Goal: Navigation & Orientation: Find specific page/section

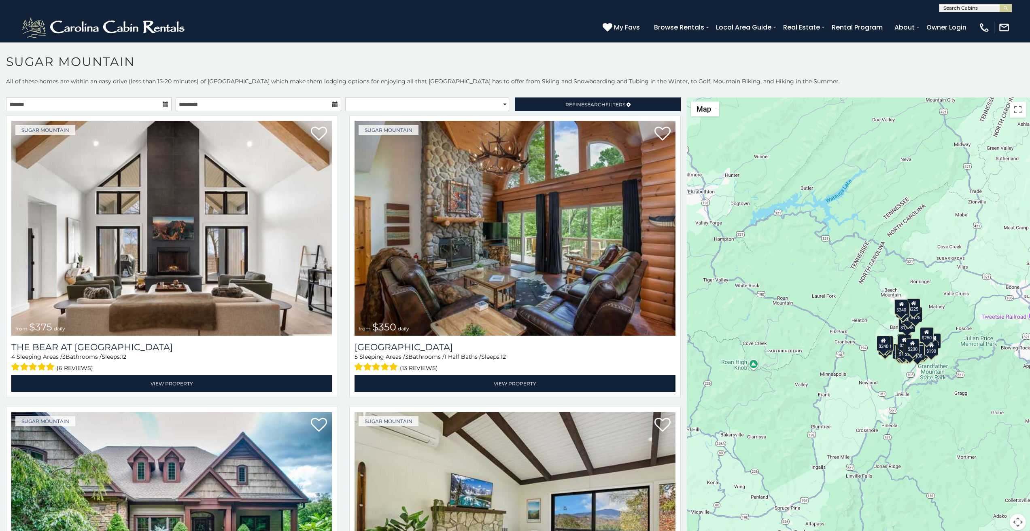
scroll to position [17, 0]
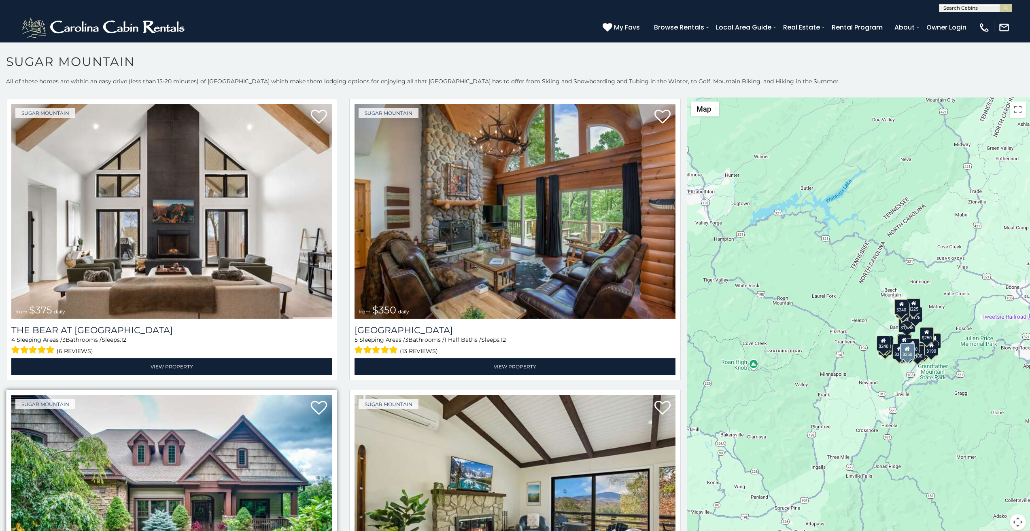
click at [11, 530] on div "Sugar Mountain from $350 daily Birds Nest On Sugar Mountain 6 Sleeping Areas / …" at bounding box center [171, 531] width 331 height 282
click at [358, 80] on p "All of these homes are within an easy drive (less than 15-20 minutes) of Sugar …" at bounding box center [515, 85] width 1030 height 16
click at [358, 88] on p "All of these homes are within an easy drive (less than 15-20 minutes) of Sugar …" at bounding box center [515, 85] width 1030 height 16
click at [358, 81] on p "All of these homes are within an easy drive (less than 15-20 minutes) of Sugar …" at bounding box center [515, 85] width 1030 height 16
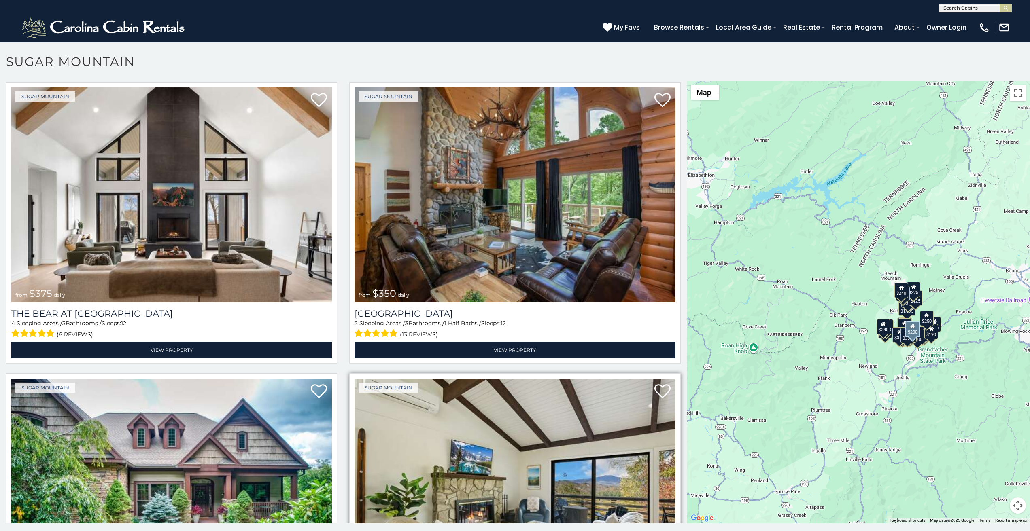
scroll to position [51, 0]
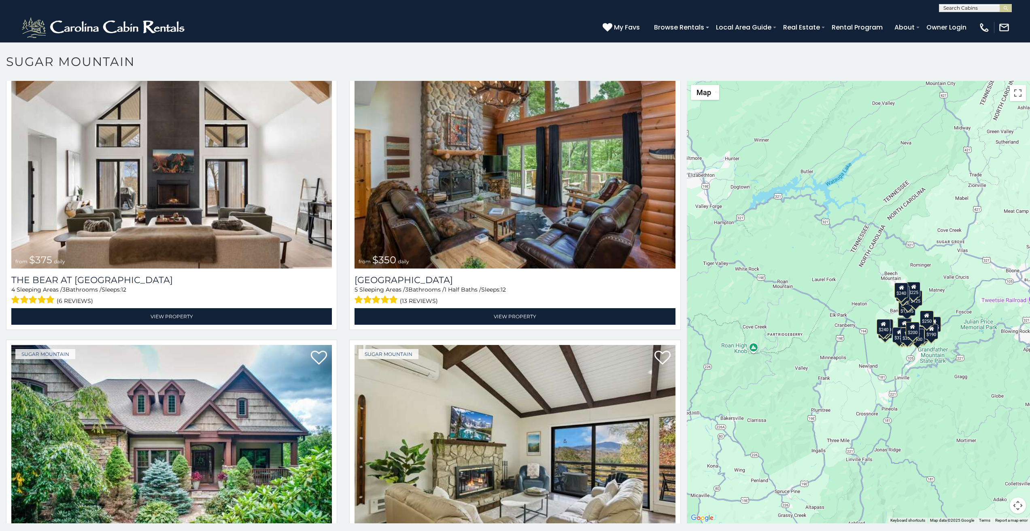
click at [12, 529] on p at bounding box center [515, 306] width 1030 height 451
click at [358, 30] on div "(828) 295-6000 My Favs Browse Rentals Local Area Guide Activities & Attractions…" at bounding box center [515, 27] width 1030 height 30
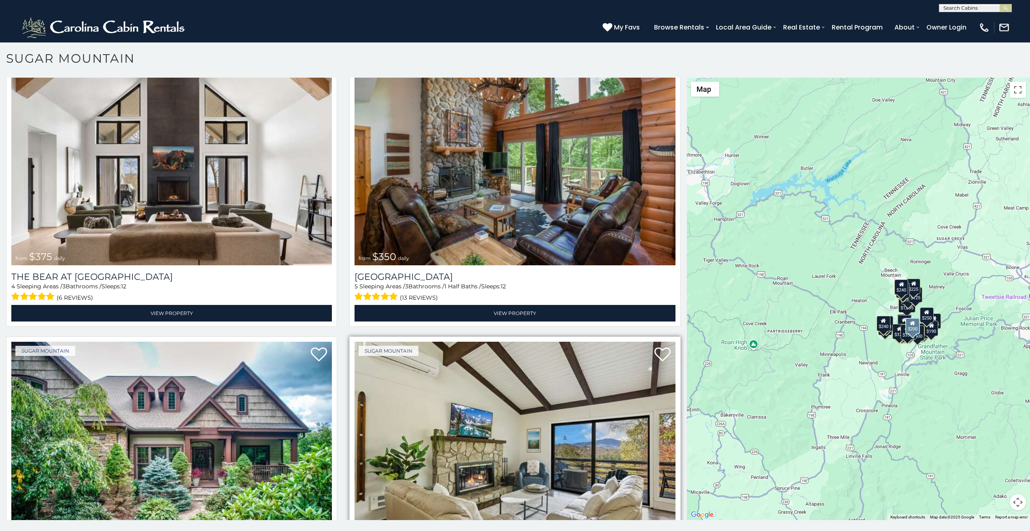
click at [382, 380] on img at bounding box center [514, 449] width 320 height 215
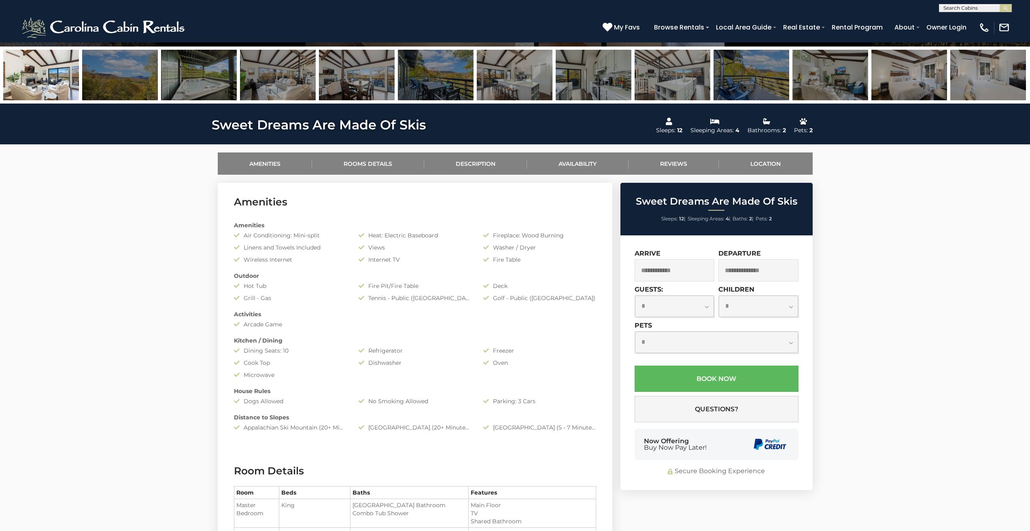
scroll to position [354, 0]
